Goal: Navigation & Orientation: Find specific page/section

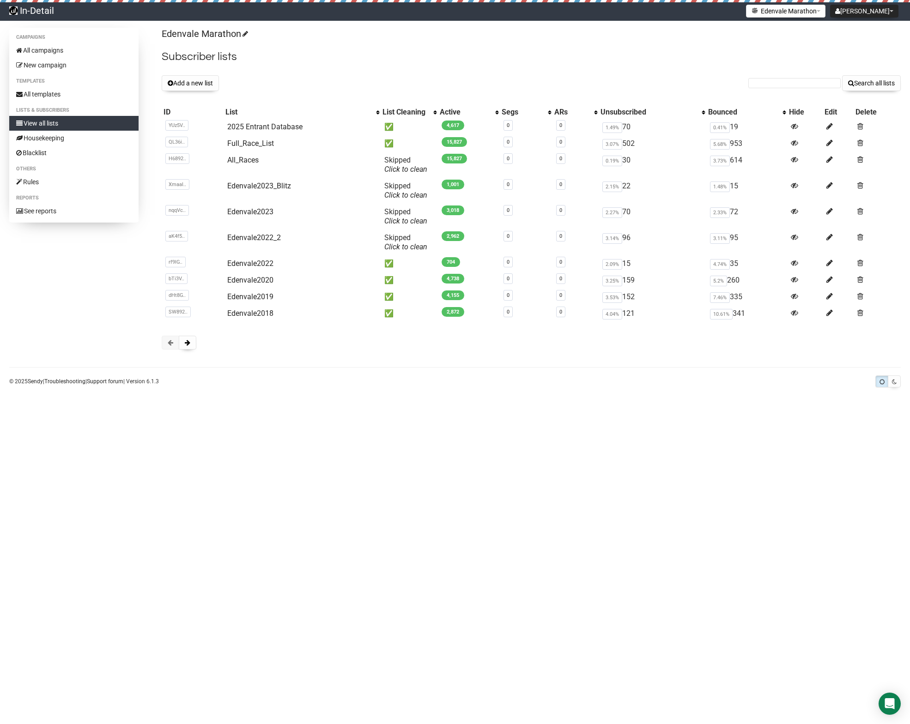
click at [309, 43] on div "Edenvale Marathon Subscriber lists Add a new list Search all lists List name Si…" at bounding box center [531, 193] width 739 height 331
click at [53, 135] on link "Housekeeping" at bounding box center [73, 138] width 129 height 15
click at [49, 122] on link "View all lists" at bounding box center [73, 123] width 129 height 15
click at [60, 150] on link "Blacklist" at bounding box center [73, 153] width 129 height 15
